Goal: Task Accomplishment & Management: Use online tool/utility

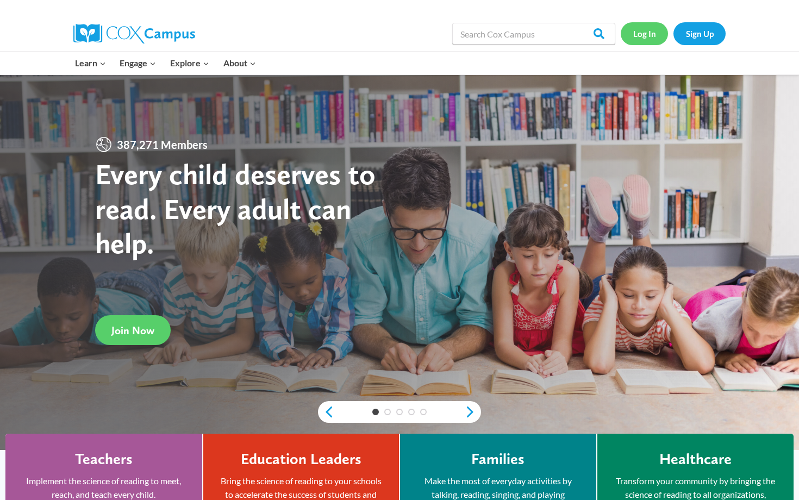
click at [650, 36] on link "Log In" at bounding box center [644, 33] width 47 height 22
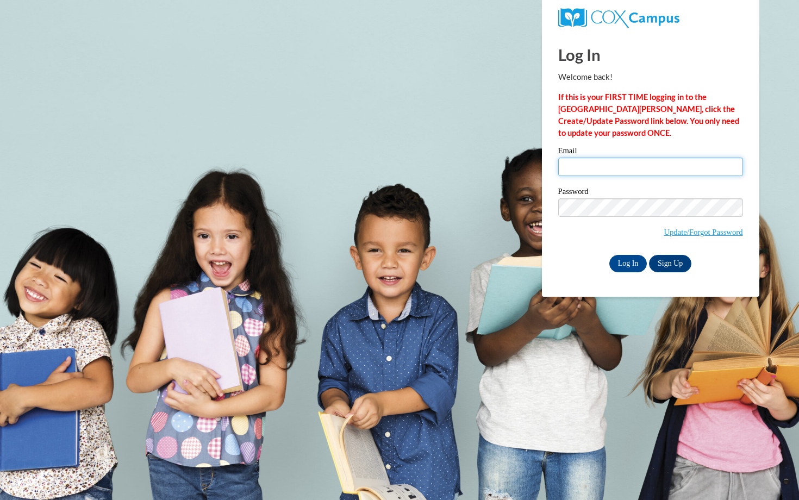
click at [622, 164] on input "Email" at bounding box center [650, 167] width 185 height 18
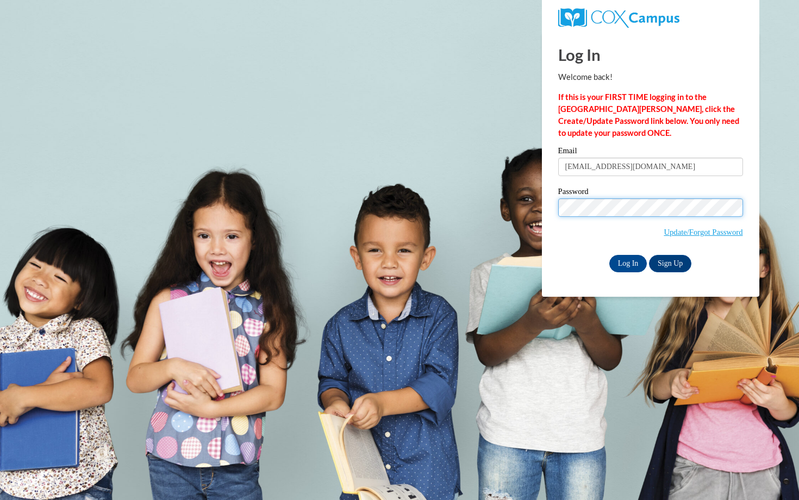
type input "rahaf.aabdelghani@gmail.com"
click at [632, 276] on div "Log In Welcome back! If this is your FIRST TIME logging in to the NEW Cox Campu…" at bounding box center [651, 165] width 234 height 264
click at [632, 270] on input "Log In" at bounding box center [628, 263] width 38 height 17
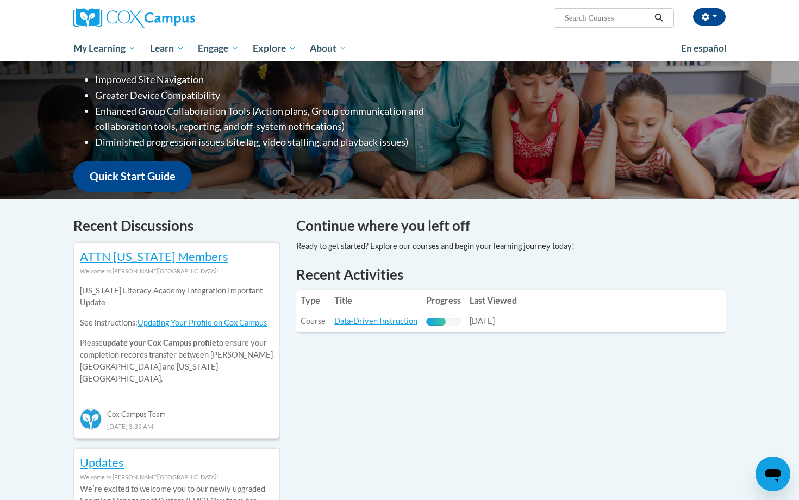
scroll to position [184, 0]
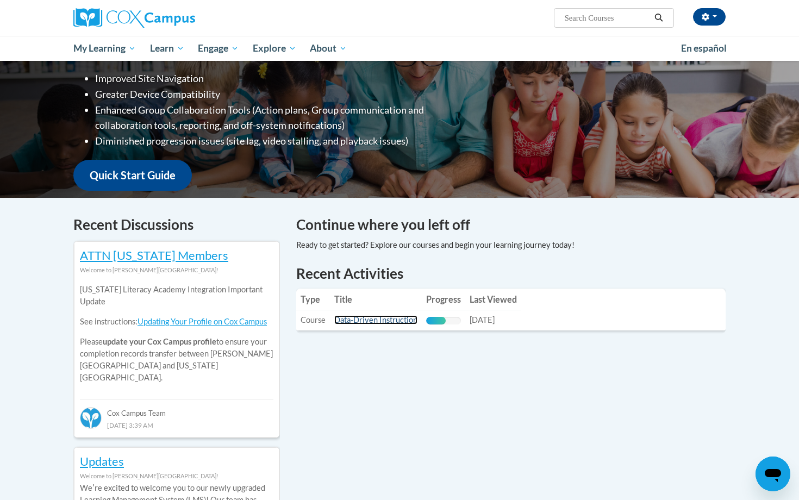
click at [402, 323] on link "Data-Driven Instruction" at bounding box center [375, 319] width 83 height 9
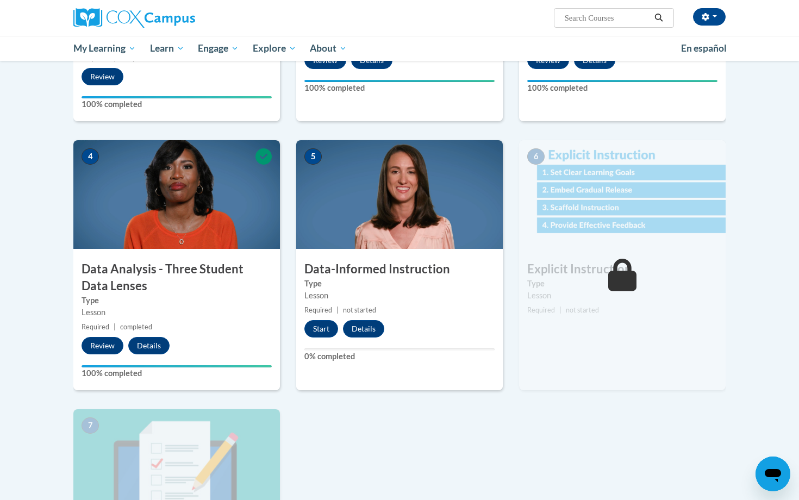
scroll to position [413, 0]
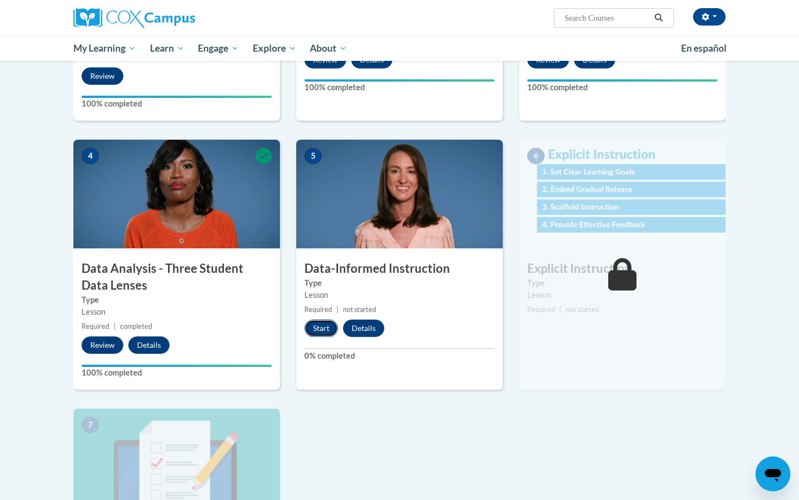
click at [319, 336] on button "Start" at bounding box center [321, 328] width 34 height 17
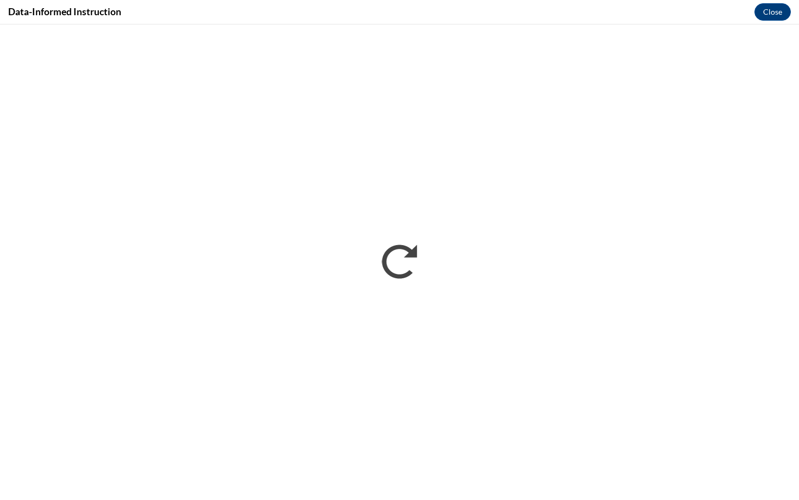
scroll to position [0, 0]
